Goal: Information Seeking & Learning: Learn about a topic

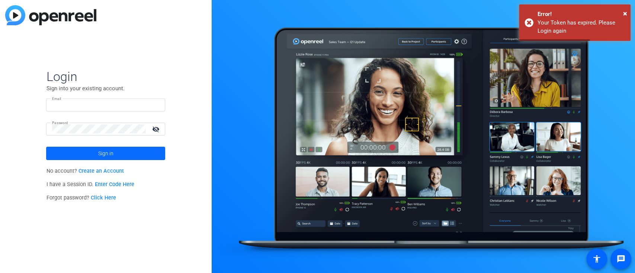
type input "[PERSON_NAME][EMAIL_ADDRESS][PERSON_NAME][DOMAIN_NAME]"
click at [101, 152] on span "Sign in" at bounding box center [105, 153] width 15 height 19
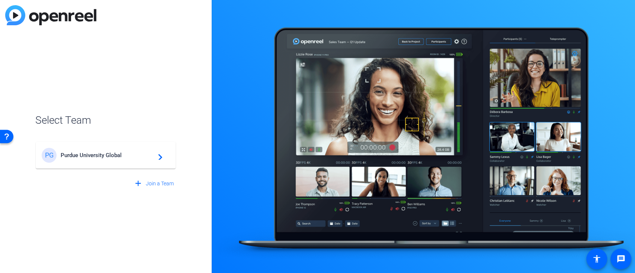
click at [90, 144] on div "PG [GEOGRAPHIC_DATA] Global navigate_next" at bounding box center [105, 152] width 141 height 36
click at [87, 157] on span "Purdue University Global" at bounding box center [106, 155] width 93 height 7
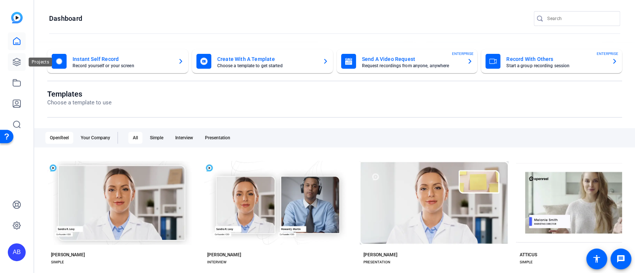
click at [12, 64] on link at bounding box center [17, 62] width 18 height 18
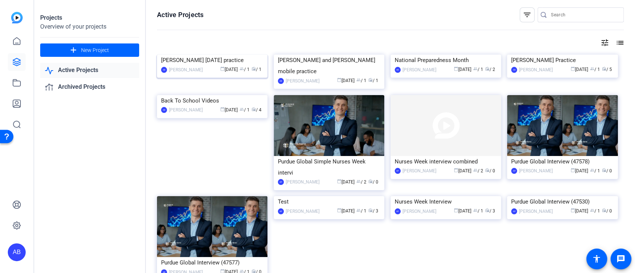
click at [209, 55] on img at bounding box center [212, 55] width 110 height 0
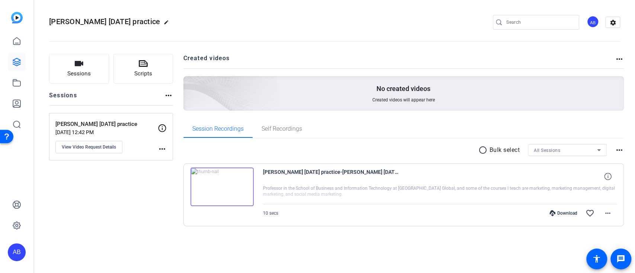
click at [230, 181] on img at bounding box center [221, 187] width 63 height 39
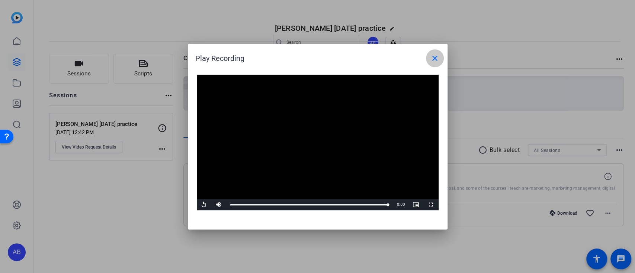
click at [434, 58] on mat-icon "close" at bounding box center [434, 58] width 9 height 9
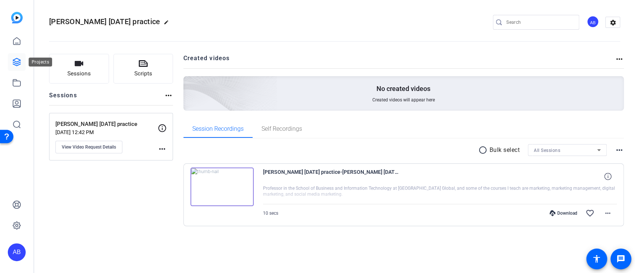
click at [17, 61] on icon at bounding box center [16, 61] width 7 height 7
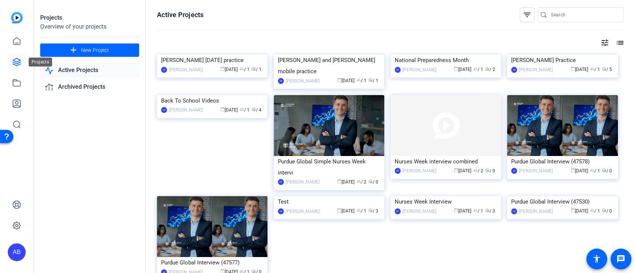
click at [17, 59] on icon at bounding box center [16, 62] width 9 height 9
click at [13, 44] on icon at bounding box center [16, 41] width 7 height 7
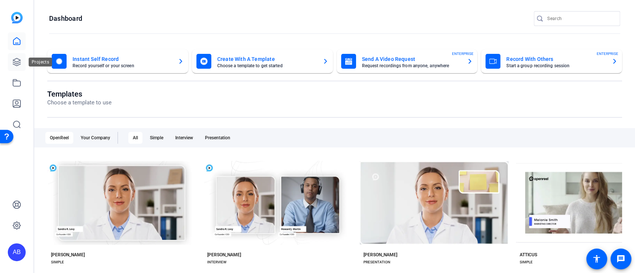
click at [22, 64] on link at bounding box center [17, 62] width 18 height 18
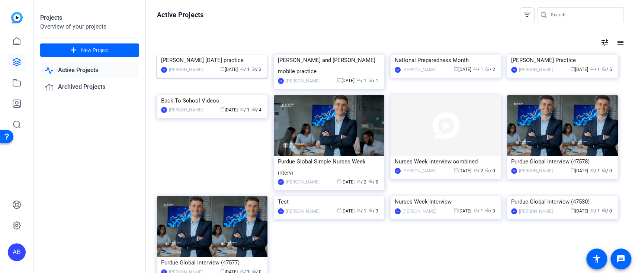
click at [183, 55] on img at bounding box center [212, 55] width 110 height 0
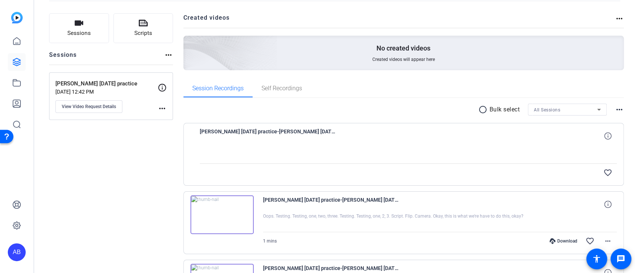
scroll to position [99, 0]
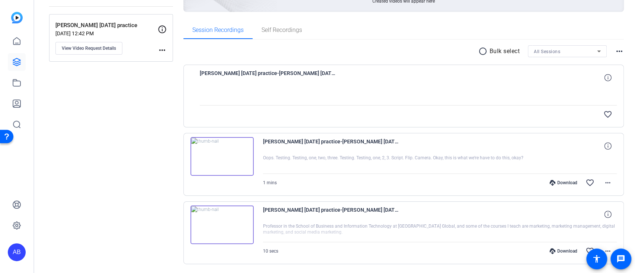
click at [221, 153] on img at bounding box center [221, 156] width 63 height 39
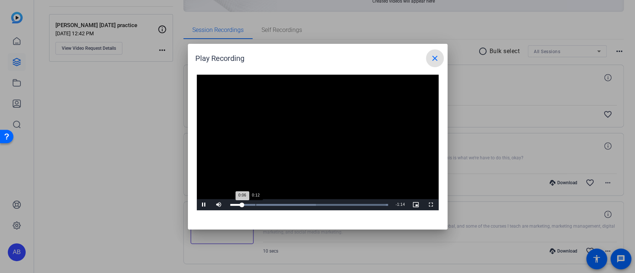
click at [255, 205] on div "Loaded : 100.00% 0:12 0:06" at bounding box center [309, 205] width 158 height 2
drag, startPoint x: 267, startPoint y: 204, endPoint x: 290, endPoint y: 207, distance: 23.3
click at [277, 207] on div "Loaded : 100.00% 0:22 0:18" at bounding box center [308, 204] width 165 height 11
click at [316, 203] on div "Loaded : 100.00% 0:42 0:24" at bounding box center [308, 204] width 165 height 11
click at [435, 57] on mat-icon "close" at bounding box center [434, 58] width 9 height 9
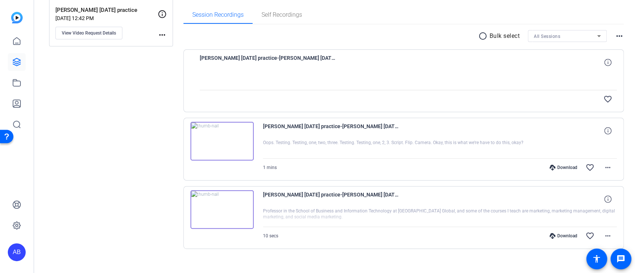
scroll to position [122, 0]
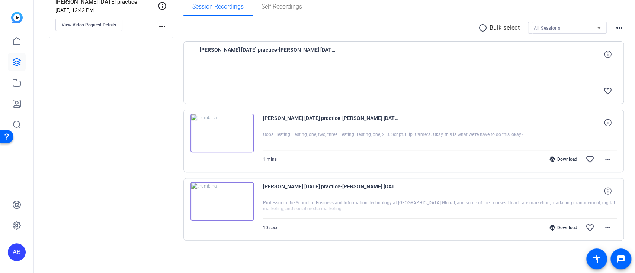
click at [220, 197] on img at bounding box center [221, 201] width 63 height 39
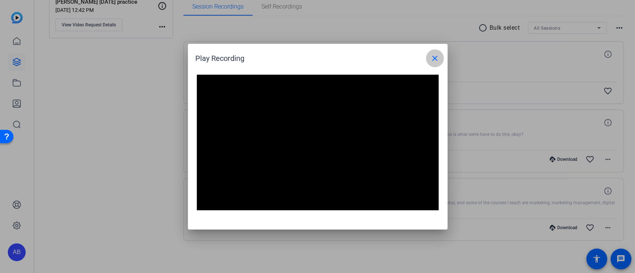
click at [437, 58] on mat-icon "close" at bounding box center [434, 58] width 9 height 9
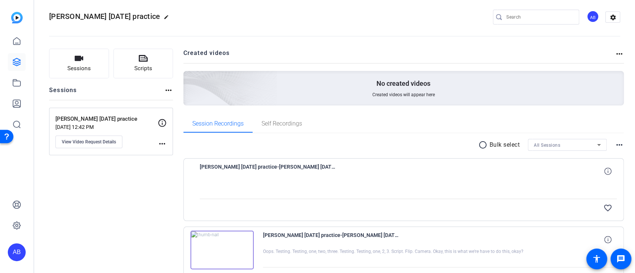
scroll to position [0, 0]
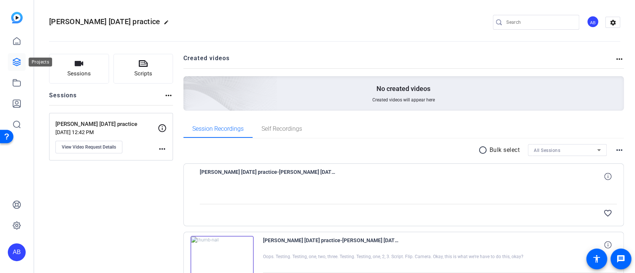
click at [22, 63] on link at bounding box center [17, 62] width 18 height 18
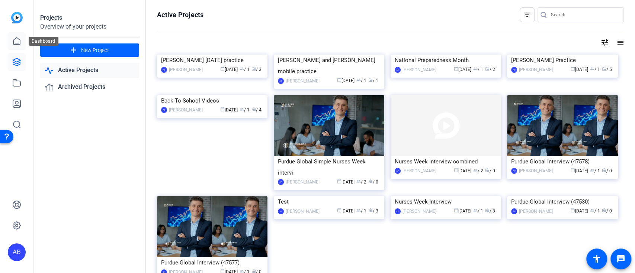
click at [17, 43] on icon at bounding box center [16, 41] width 7 height 7
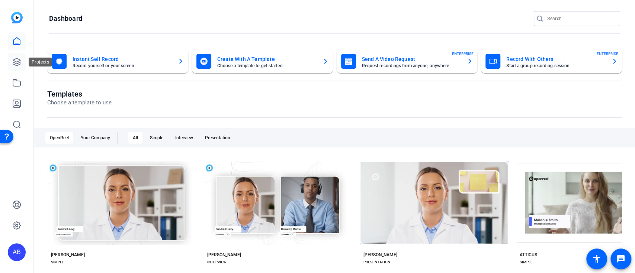
click at [13, 61] on icon at bounding box center [16, 62] width 9 height 9
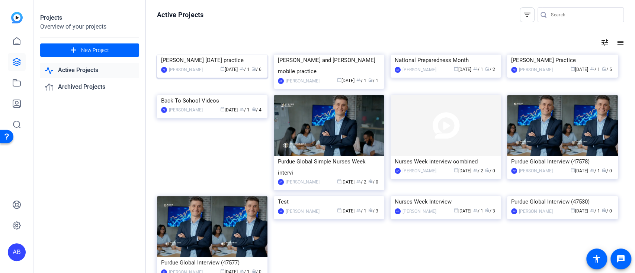
click at [210, 55] on img at bounding box center [212, 55] width 110 height 0
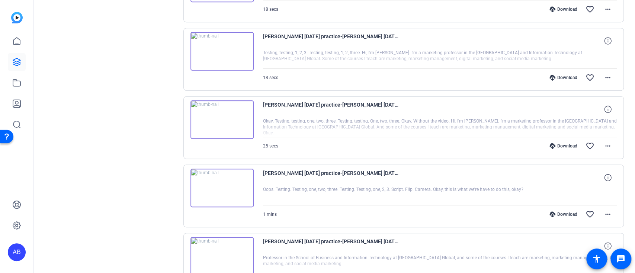
scroll to position [228, 0]
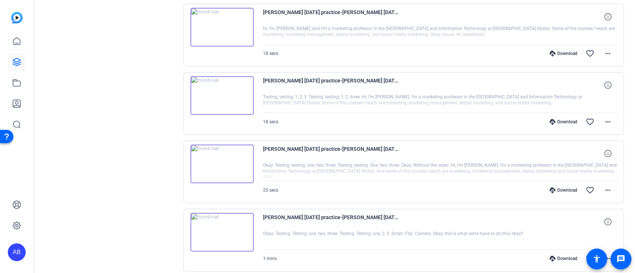
click at [223, 164] on img at bounding box center [221, 164] width 63 height 39
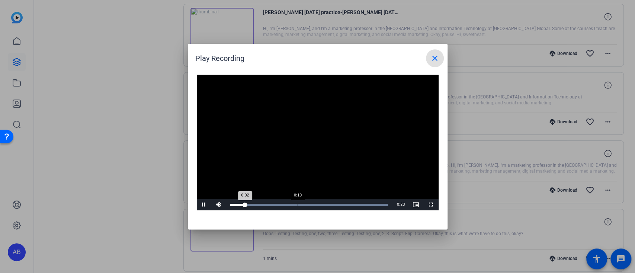
click at [297, 202] on div "Loaded : 100.00% 0:10 0:02" at bounding box center [308, 204] width 165 height 11
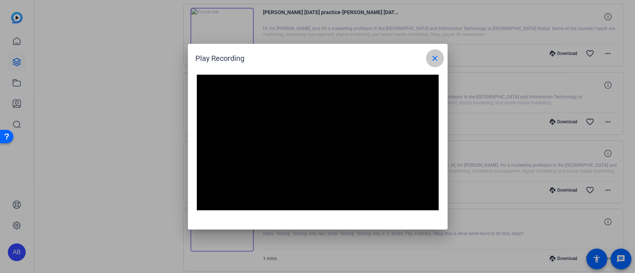
click at [433, 61] on mat-icon "close" at bounding box center [434, 58] width 9 height 9
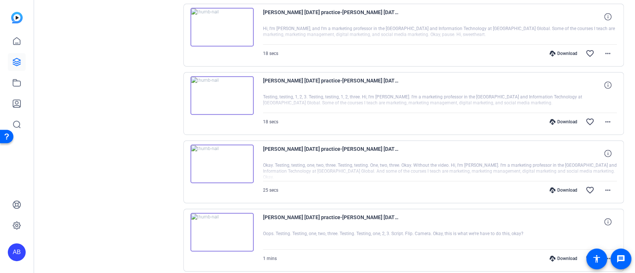
click at [228, 28] on img at bounding box center [221, 27] width 63 height 39
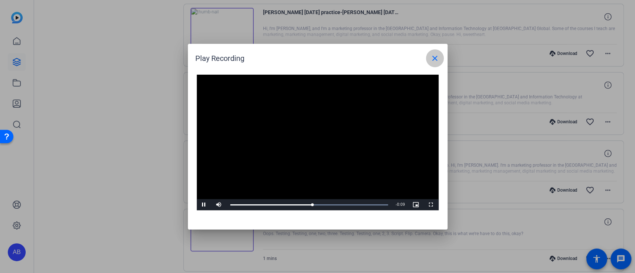
click at [432, 59] on mat-icon "close" at bounding box center [434, 58] width 9 height 9
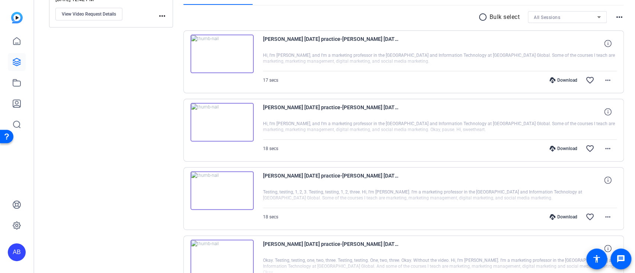
scroll to position [129, 0]
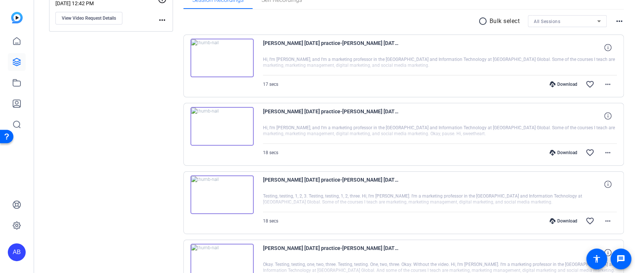
click at [223, 61] on img at bounding box center [221, 58] width 63 height 39
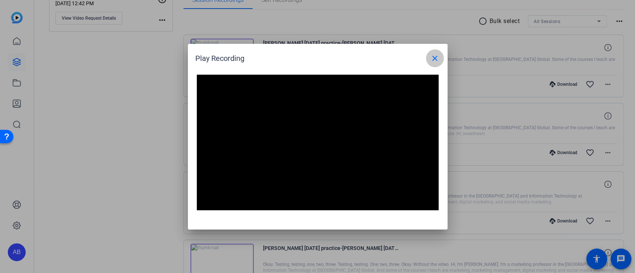
click at [434, 54] on mat-icon "close" at bounding box center [434, 58] width 9 height 9
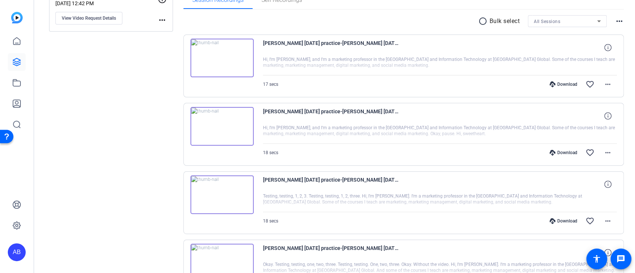
click at [214, 123] on img at bounding box center [221, 126] width 63 height 39
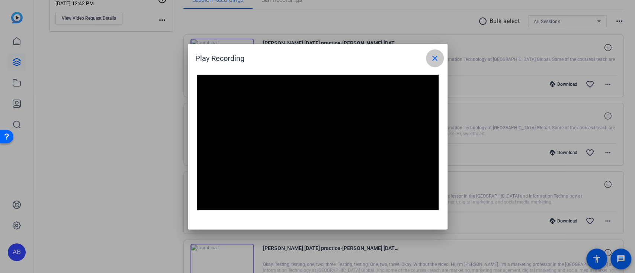
click at [434, 59] on mat-icon "close" at bounding box center [434, 58] width 9 height 9
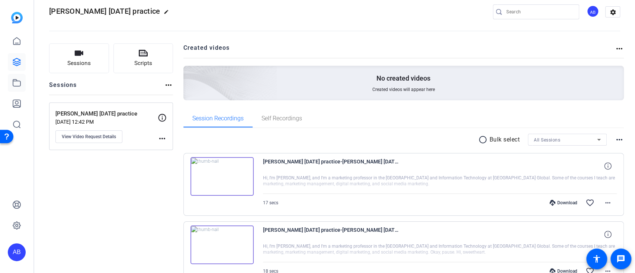
scroll to position [0, 0]
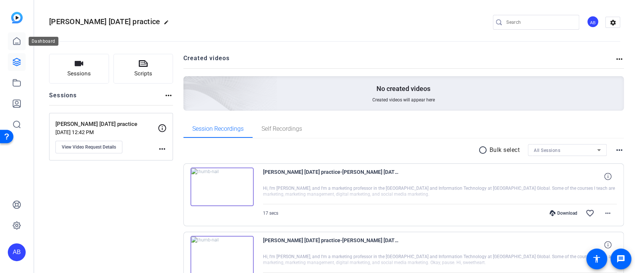
click at [18, 43] on icon at bounding box center [16, 41] width 9 height 9
